Goal: Information Seeking & Learning: Learn about a topic

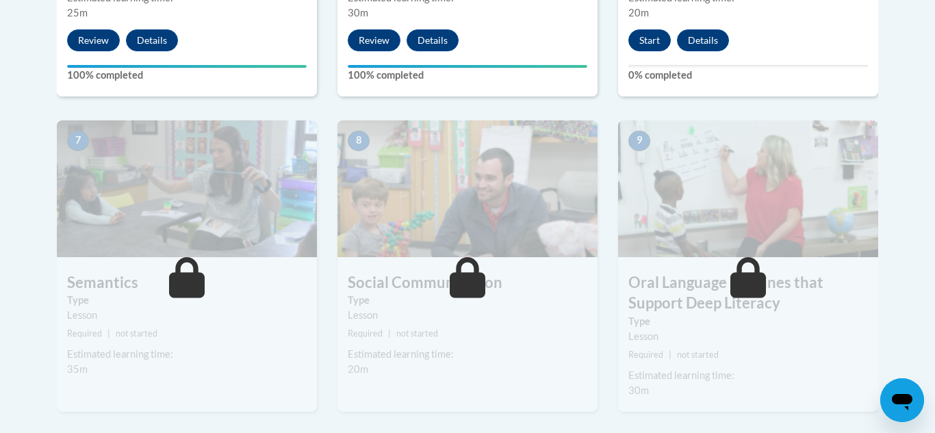
scroll to position [1041, 0]
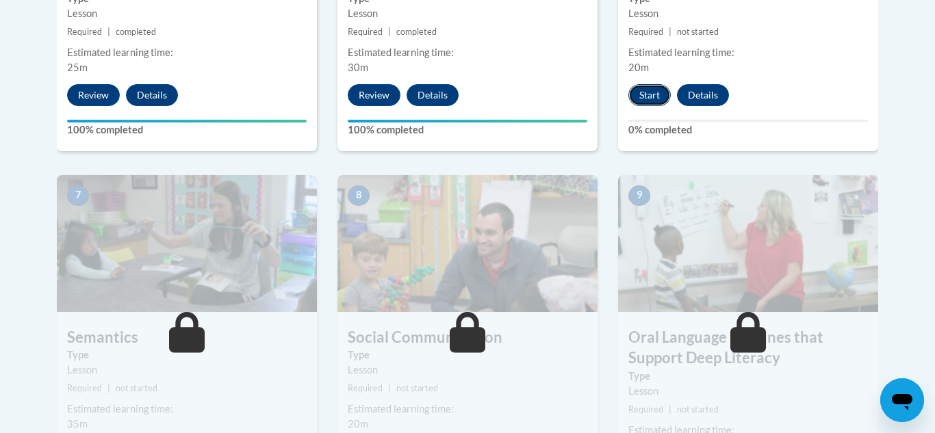
click at [642, 95] on button "Start" at bounding box center [650, 95] width 42 height 22
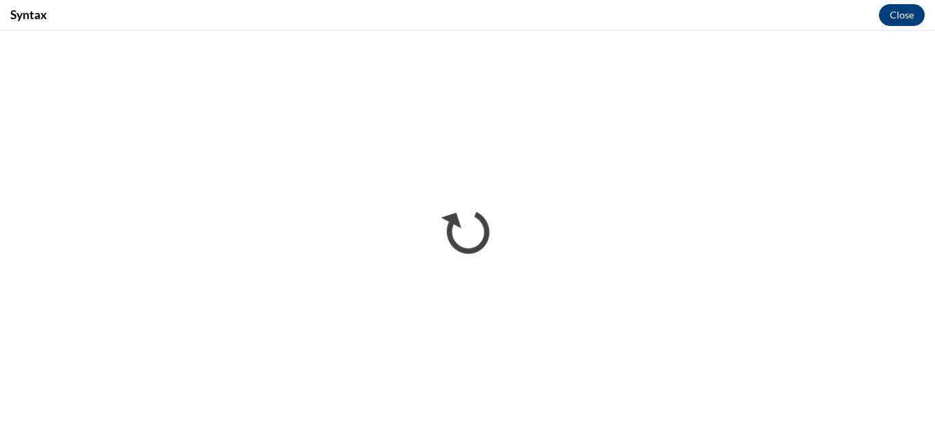
scroll to position [0, 0]
